Goal: Transaction & Acquisition: Purchase product/service

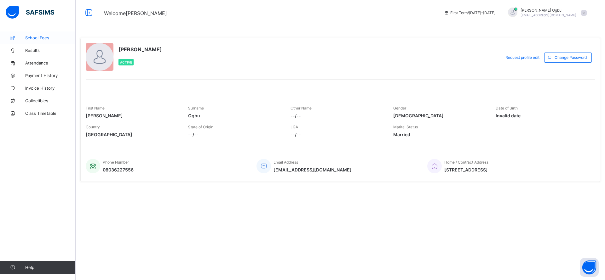
click at [37, 39] on span "School Fees" at bounding box center [50, 37] width 50 height 5
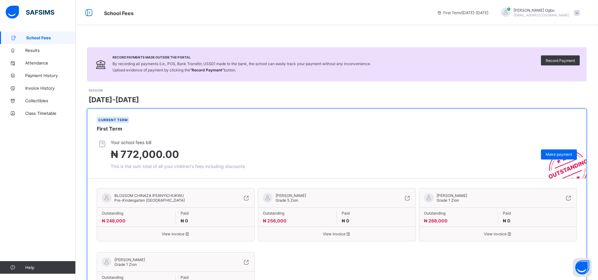
click at [285, 194] on span "[PERSON_NAME]" at bounding box center [290, 196] width 31 height 5
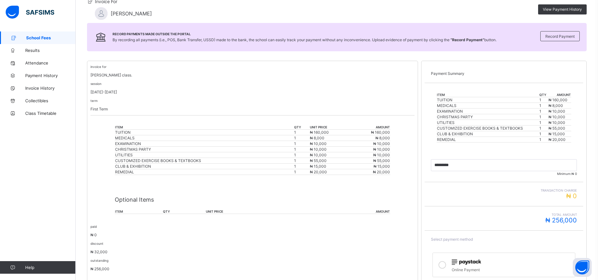
scroll to position [115, 0]
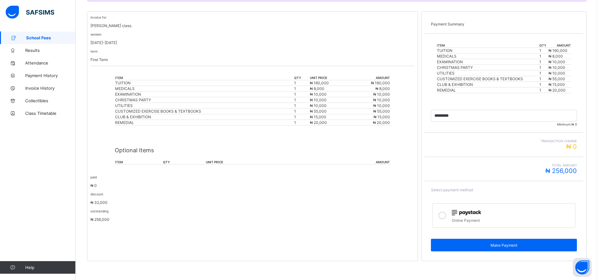
click at [491, 210] on div at bounding box center [512, 213] width 120 height 8
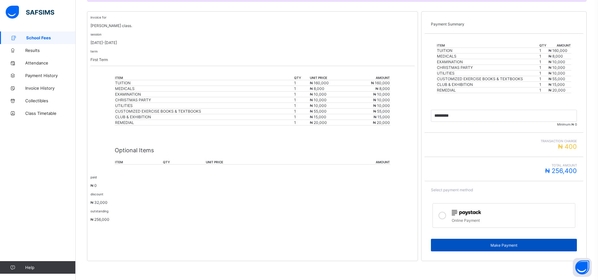
click at [501, 247] on span "Make Payment" at bounding box center [504, 245] width 136 height 5
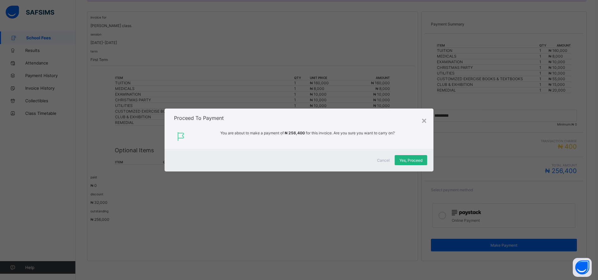
click at [408, 158] on div "Yes, Proceed" at bounding box center [411, 160] width 32 height 10
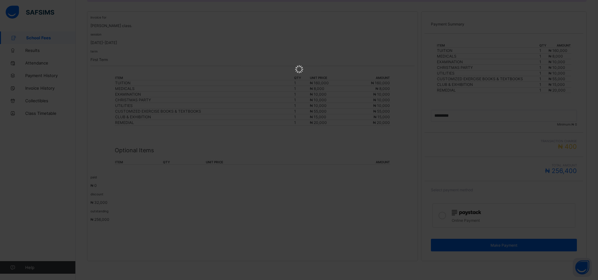
scroll to position [0, 0]
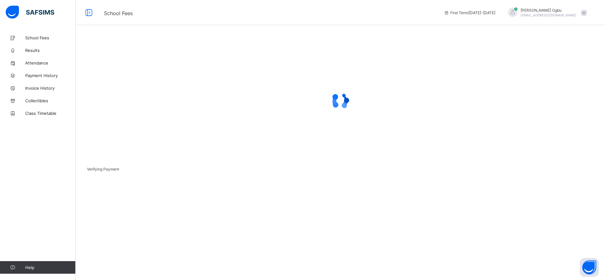
drag, startPoint x: 289, startPoint y: 279, endPoint x: 280, endPoint y: 265, distance: 16.8
click at [280, 181] on div "Verifying Payment" at bounding box center [340, 107] width 529 height 150
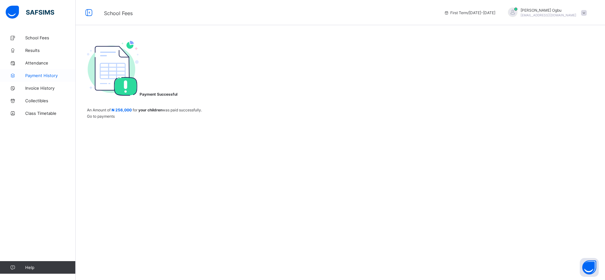
click at [47, 79] on link "Payment History" at bounding box center [38, 75] width 76 height 13
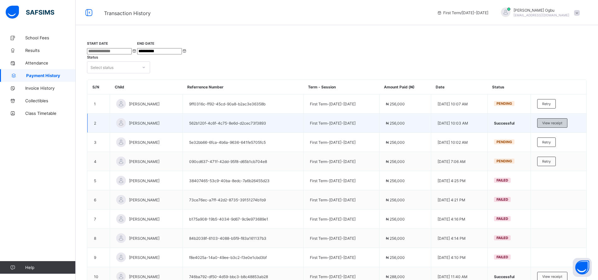
click at [558, 121] on span "View receipt" at bounding box center [552, 123] width 20 height 4
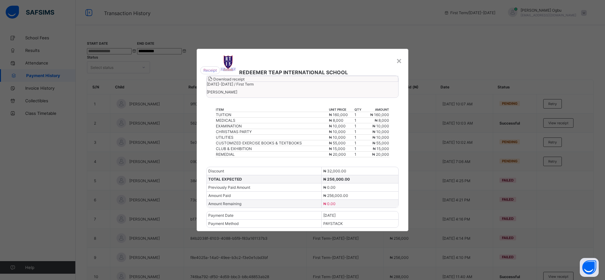
click at [381, 82] on div "Download receipt" at bounding box center [303, 79] width 192 height 6
